Goal: Task Accomplishment & Management: Use online tool/utility

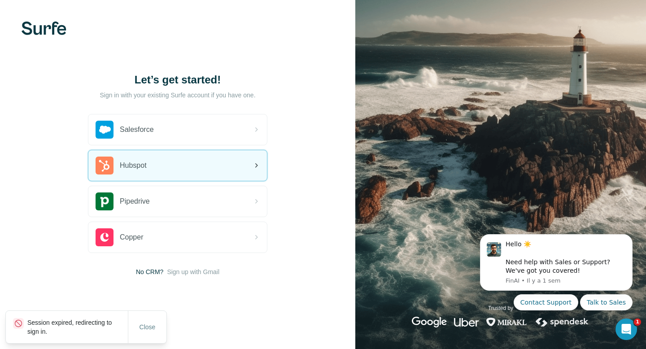
click at [177, 168] on div "Hubspot" at bounding box center [177, 165] width 179 height 31
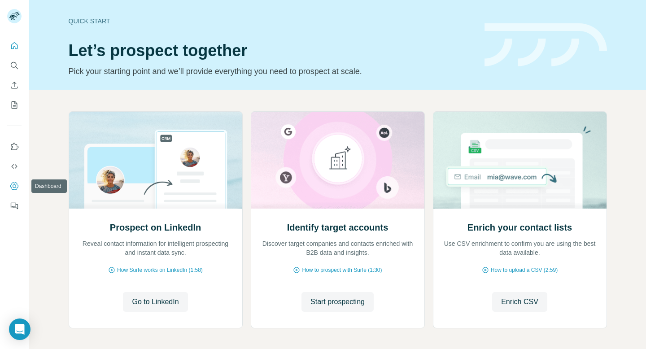
click at [18, 185] on icon "Dashboard" at bounding box center [14, 186] width 9 height 9
